Goal: Task Accomplishment & Management: Manage account settings

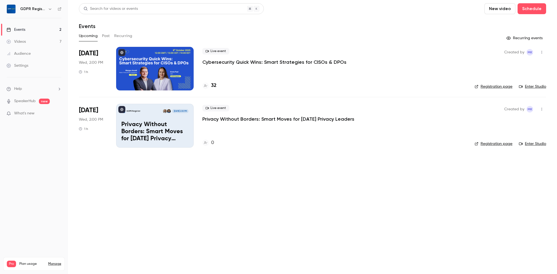
click at [153, 127] on p "Privacy Without Borders: Smart Moves for Today’s Privacy Leaders" at bounding box center [154, 131] width 67 height 21
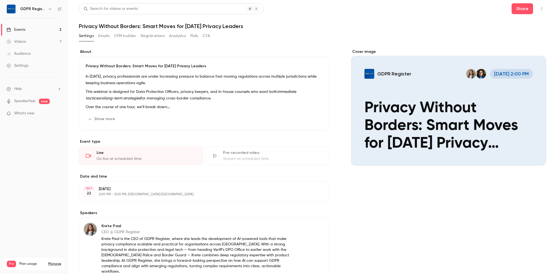
click at [439, 110] on div "Cover image" at bounding box center [448, 107] width 195 height 116
click at [0, 0] on input "GDPR Register Oct 22, 2:00 PM Privacy Without Borders: Smart Moves for Today’s …" at bounding box center [0, 0] width 0 height 0
click at [432, 102] on div "Cover image" at bounding box center [448, 107] width 195 height 116
click at [0, 0] on input "GDPR Register Oct 22, 2:00 PM Privacy Without Borders: Smart Moves for Today’s …" at bounding box center [0, 0] width 0 height 0
click at [432, 102] on div "Cover image" at bounding box center [448, 107] width 195 height 116
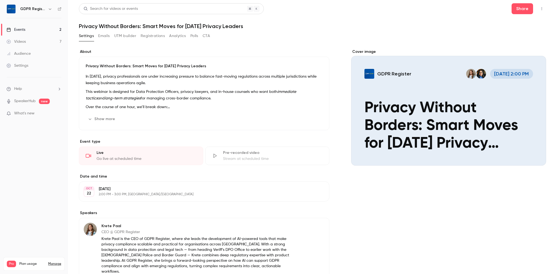
click at [0, 0] on input "GDPR Register Oct 22, 2:00 PM Privacy Without Borders: Smart Moves for Today’s …" at bounding box center [0, 0] width 0 height 0
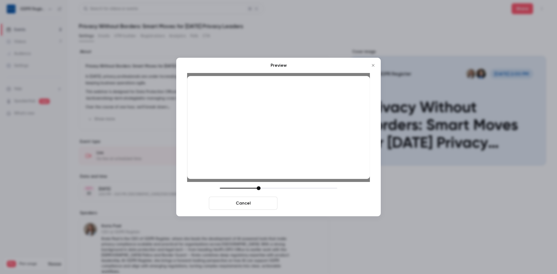
click at [317, 204] on button "Save cover" at bounding box center [314, 202] width 69 height 13
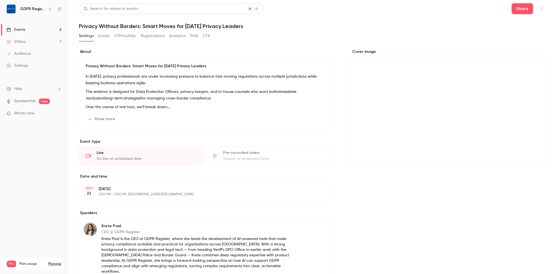
scroll to position [132, 0]
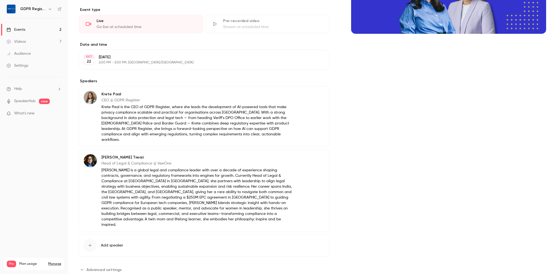
click at [103, 267] on span "Advanced settings" at bounding box center [104, 270] width 35 height 6
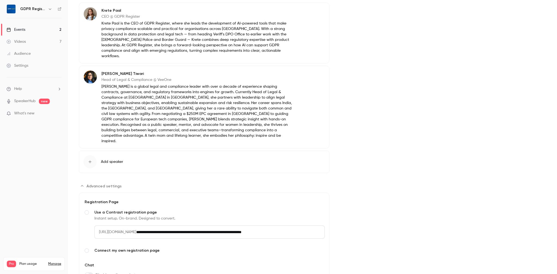
scroll to position [237, 0]
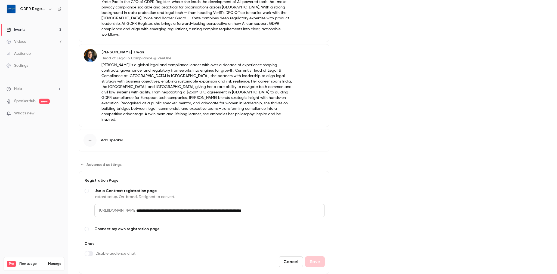
click at [91, 162] on span "Advanced settings" at bounding box center [104, 165] width 35 height 6
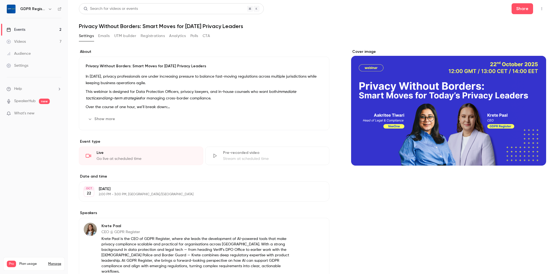
scroll to position [132, 0]
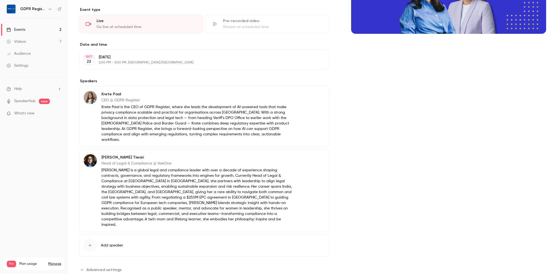
click at [91, 267] on span "Advanced settings" at bounding box center [104, 270] width 35 height 6
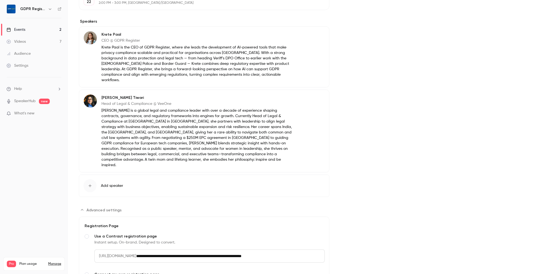
scroll to position [237, 0]
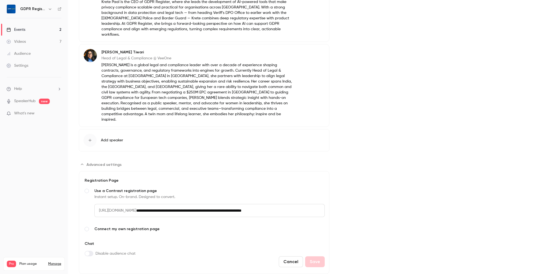
drag, startPoint x: 167, startPoint y: 194, endPoint x: 317, endPoint y: 198, distance: 150.5
click at [317, 204] on input "**********" at bounding box center [230, 210] width 189 height 13
type input "**********"
click at [321, 256] on button "Save" at bounding box center [315, 261] width 20 height 11
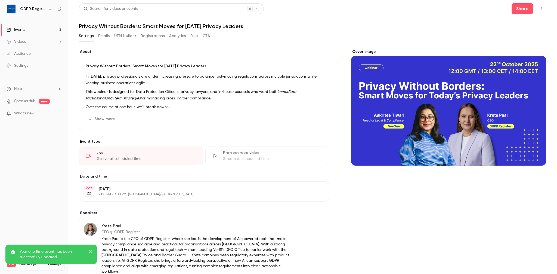
scroll to position [132, 0]
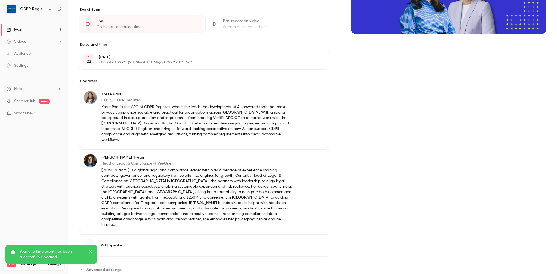
click at [111, 267] on span "Advanced settings" at bounding box center [104, 270] width 35 height 6
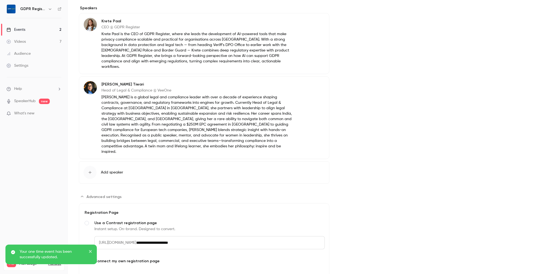
scroll to position [237, 0]
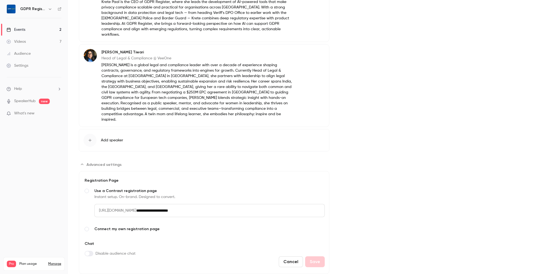
click at [291, 256] on button "Cancel" at bounding box center [291, 261] width 24 height 11
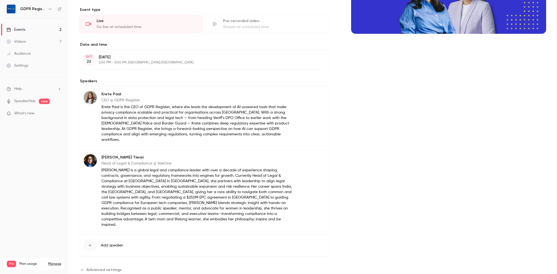
scroll to position [0, 0]
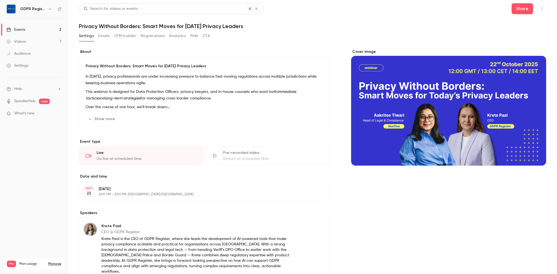
click at [155, 34] on button "Registrations" at bounding box center [153, 36] width 24 height 9
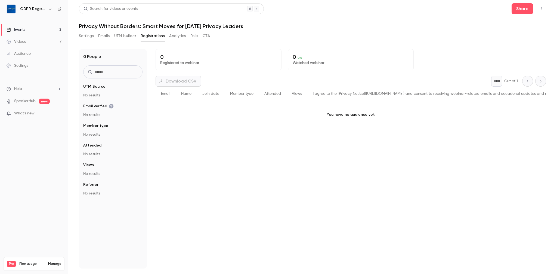
click at [116, 34] on button "UTM builder" at bounding box center [125, 36] width 22 height 9
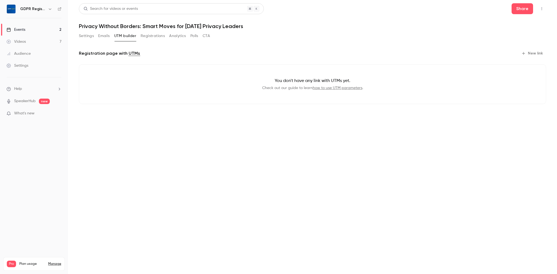
click at [97, 36] on div "Settings Emails UTM builder Registrations Analytics Polls CTA" at bounding box center [144, 36] width 131 height 9
click at [94, 36] on button "Settings" at bounding box center [86, 36] width 15 height 9
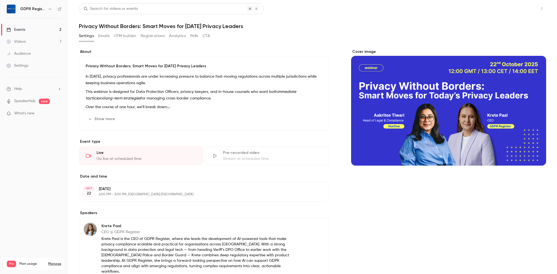
click at [527, 13] on button "Share" at bounding box center [522, 8] width 21 height 11
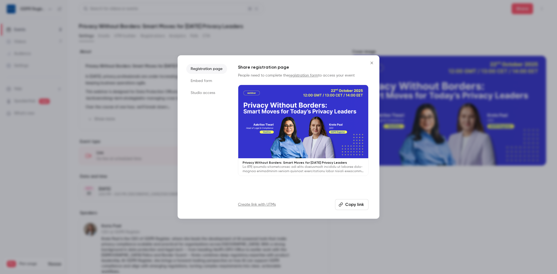
click at [371, 63] on icon "Close" at bounding box center [372, 62] width 2 height 2
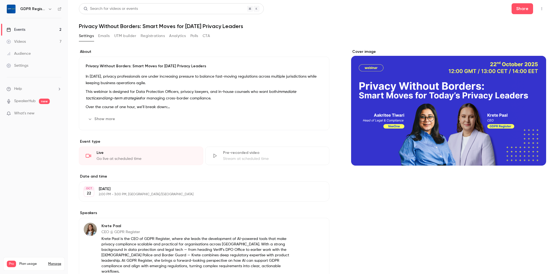
click at [541, 9] on icon "button" at bounding box center [542, 9] width 4 height 4
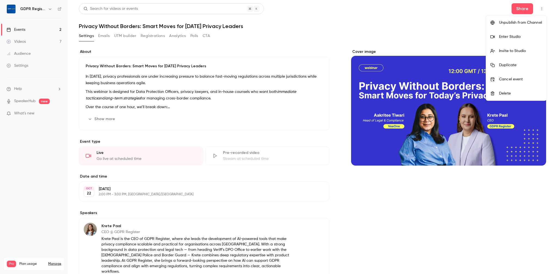
click at [419, 28] on div at bounding box center [278, 137] width 557 height 274
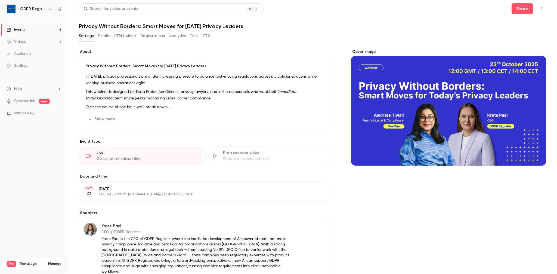
click at [59, 10] on icon at bounding box center [60, 9] width 4 height 4
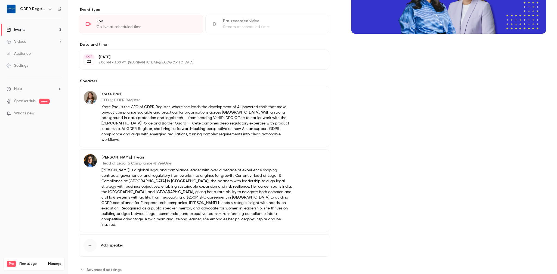
click at [312, 92] on button "Edit" at bounding box center [315, 95] width 20 height 9
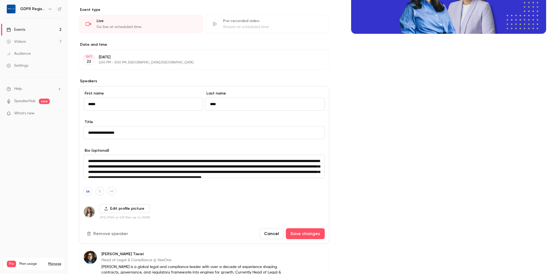
click at [267, 232] on button "Cancel" at bounding box center [272, 233] width 24 height 11
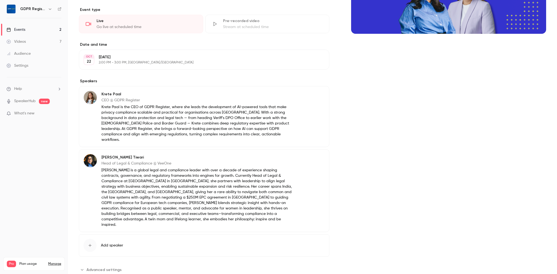
scroll to position [0, 0]
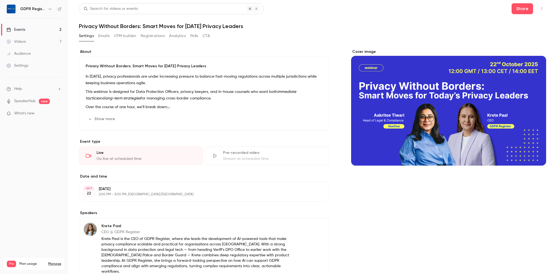
click at [21, 39] on div "Videos" at bounding box center [16, 41] width 19 height 5
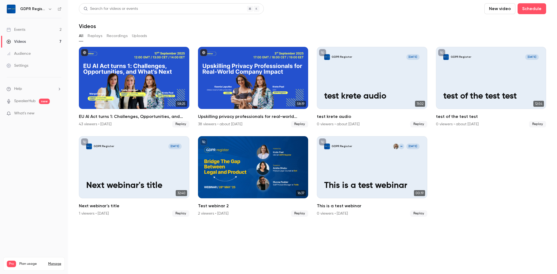
click at [20, 29] on div "Events" at bounding box center [16, 29] width 19 height 5
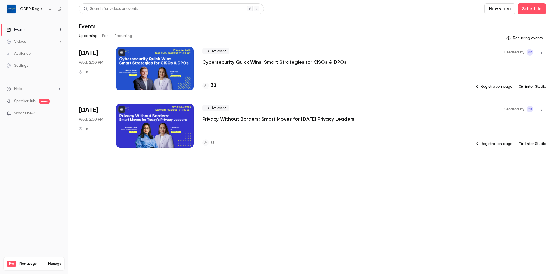
click at [512, 10] on button "New video" at bounding box center [500, 8] width 31 height 11
click at [534, 11] on div at bounding box center [278, 137] width 557 height 274
click at [534, 11] on button "Schedule" at bounding box center [532, 8] width 29 height 11
click at [504, 11] on div at bounding box center [278, 137] width 557 height 274
click at [504, 11] on button "New video" at bounding box center [500, 8] width 31 height 11
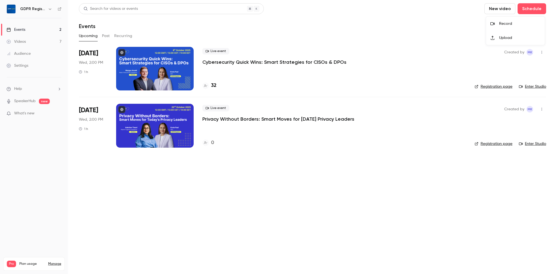
click at [500, 38] on div "Upload" at bounding box center [519, 37] width 41 height 5
click at [538, 7] on button "Schedule" at bounding box center [532, 8] width 29 height 11
click at [513, 26] on div "One time event" at bounding box center [520, 23] width 41 height 5
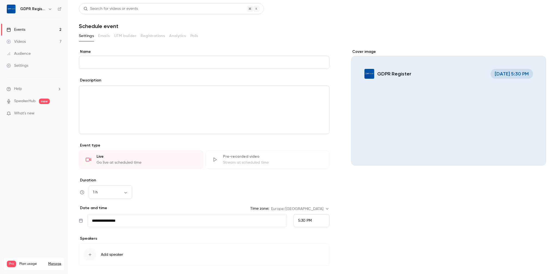
click at [133, 59] on input "Name" at bounding box center [204, 62] width 251 height 13
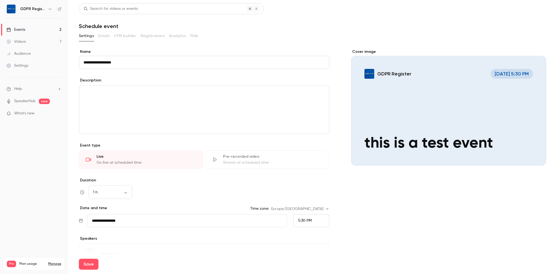
type input "**********"
click at [79, 258] on button "Save" at bounding box center [89, 263] width 20 height 11
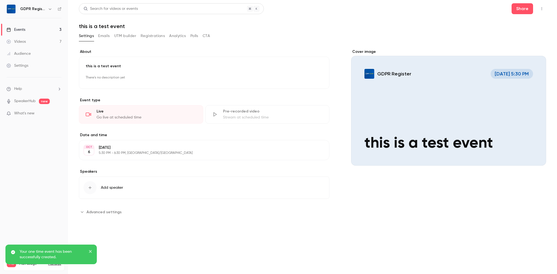
click at [100, 212] on span "Advanced settings" at bounding box center [104, 212] width 35 height 6
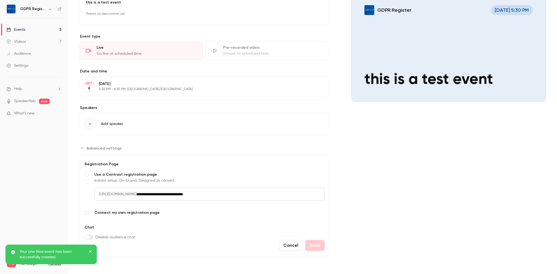
click at [88, 213] on span "Advanced settings" at bounding box center [87, 212] width 4 height 4
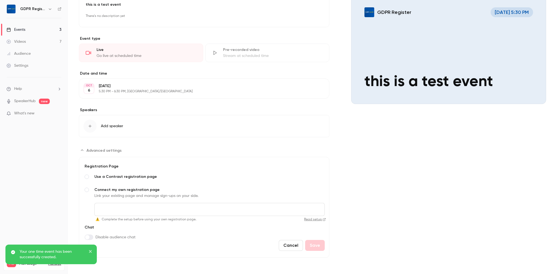
scroll to position [61, 0]
click at [118, 208] on input "Connect my own registration page Link your existing page and manage sign-ups on…" at bounding box center [209, 209] width 230 height 13
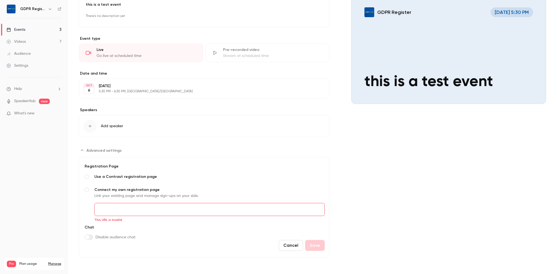
click at [138, 196] on div "Link your existing page and manage sign-ups on your side." at bounding box center [209, 195] width 230 height 5
click at [113, 178] on span "Use a Contrast registration page" at bounding box center [209, 176] width 230 height 5
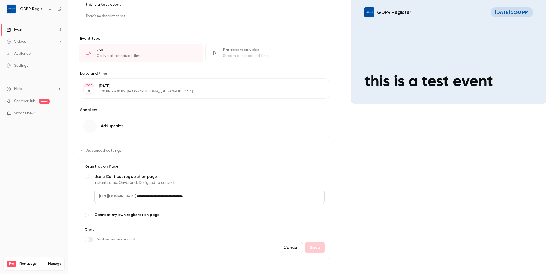
click at [107, 184] on div "Instant setup. On-brand. Designed to convert." at bounding box center [209, 182] width 230 height 5
click at [88, 214] on span "Advanced settings" at bounding box center [87, 214] width 4 height 4
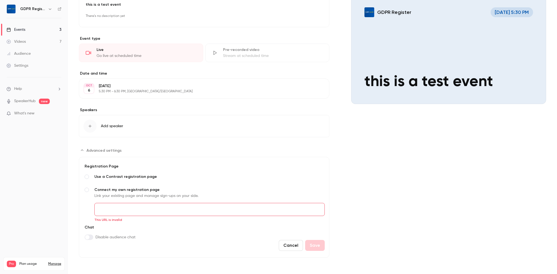
click at [115, 208] on input "Connect my own registration page Link your existing page and manage sign-ups on…" at bounding box center [209, 209] width 230 height 13
click at [176, 226] on form "**********" at bounding box center [204, 207] width 251 height 101
click at [295, 245] on button "Cancel" at bounding box center [291, 245] width 24 height 11
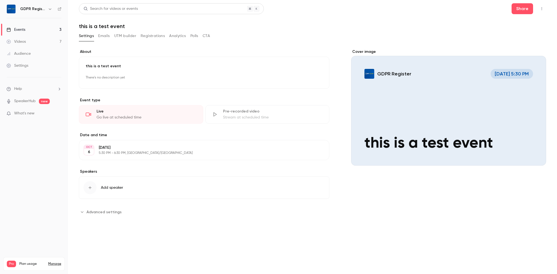
click at [90, 212] on span "Advanced settings" at bounding box center [104, 212] width 35 height 6
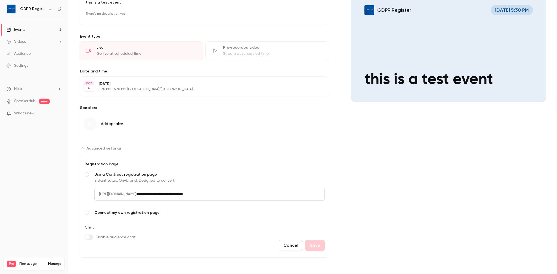
click at [88, 213] on span "Advanced settings" at bounding box center [87, 212] width 4 height 4
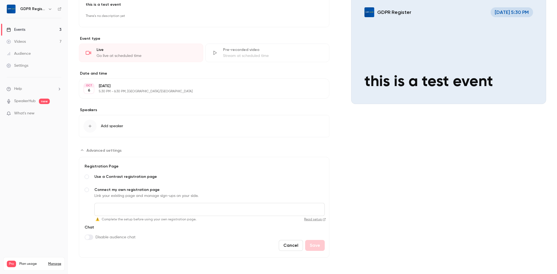
click at [325, 220] on icon "Advanced settings" at bounding box center [324, 219] width 3 height 3
click at [289, 245] on button "Cancel" at bounding box center [291, 245] width 24 height 11
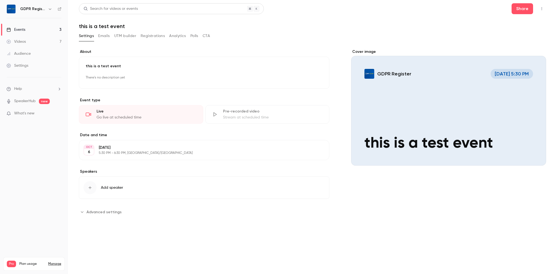
scroll to position [0, 0]
click at [24, 39] on div "Videos" at bounding box center [16, 41] width 19 height 5
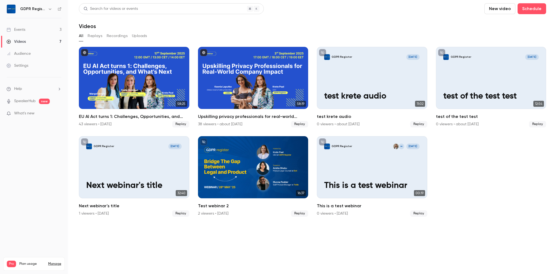
click at [26, 27] on link "Events 3" at bounding box center [34, 30] width 68 height 12
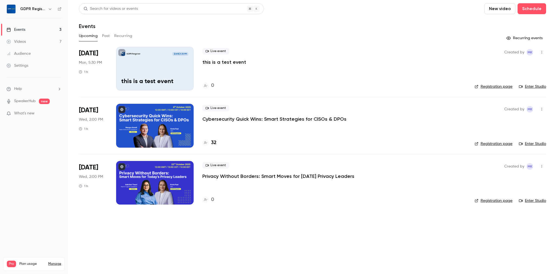
click at [543, 52] on icon "button" at bounding box center [542, 52] width 4 height 4
click at [507, 125] on li "Delete" at bounding box center [516, 123] width 59 height 14
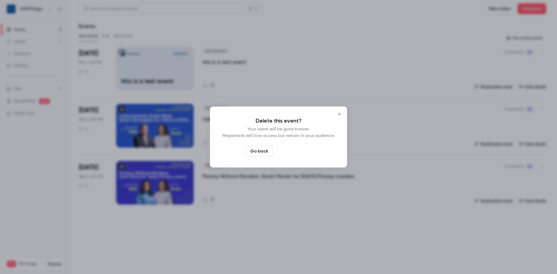
click at [295, 151] on button "Delete event" at bounding box center [293, 151] width 36 height 11
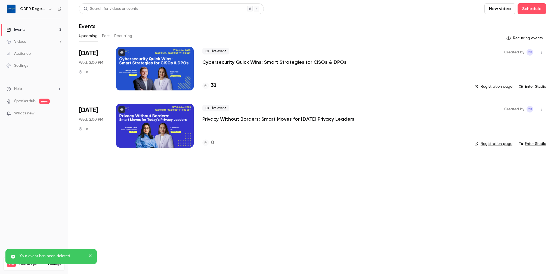
click at [502, 7] on button "New video" at bounding box center [500, 8] width 31 height 11
click at [501, 36] on div "Upload" at bounding box center [519, 37] width 41 height 5
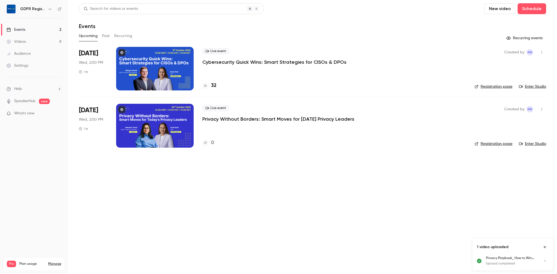
click at [266, 179] on main "Search for videos or events New video Schedule Events Upcoming Past Recurring R…" at bounding box center [312, 137] width 489 height 274
click at [19, 40] on div "Videos" at bounding box center [16, 41] width 19 height 5
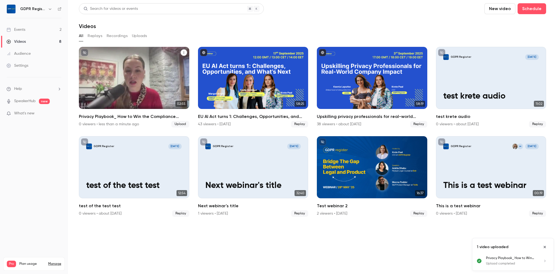
click at [136, 84] on p "Privacy Playbook_ How to Win the Compliance Game _ GDPR Register Webinar - 2025…" at bounding box center [134, 86] width 96 height 30
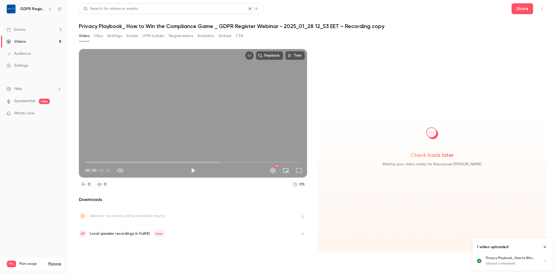
click at [96, 36] on button "Clips" at bounding box center [98, 36] width 9 height 9
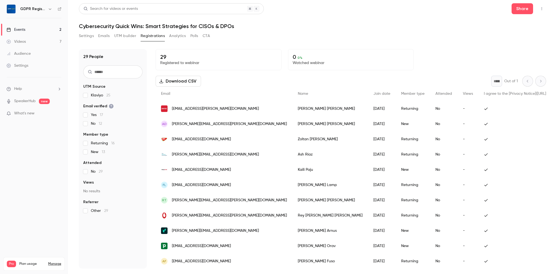
scroll to position [24, 0]
